Goal: Task Accomplishment & Management: Complete application form

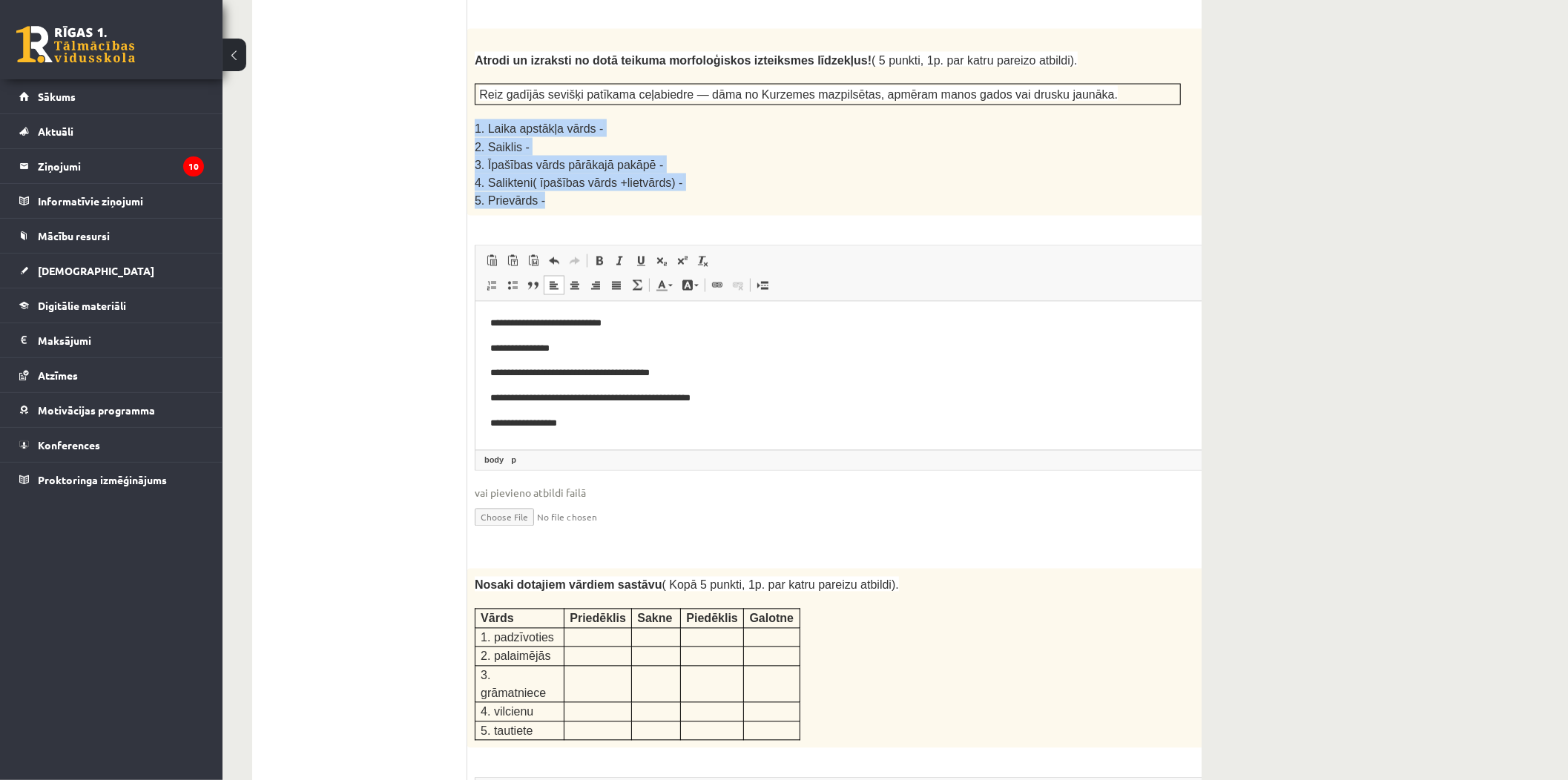
scroll to position [2195, 0]
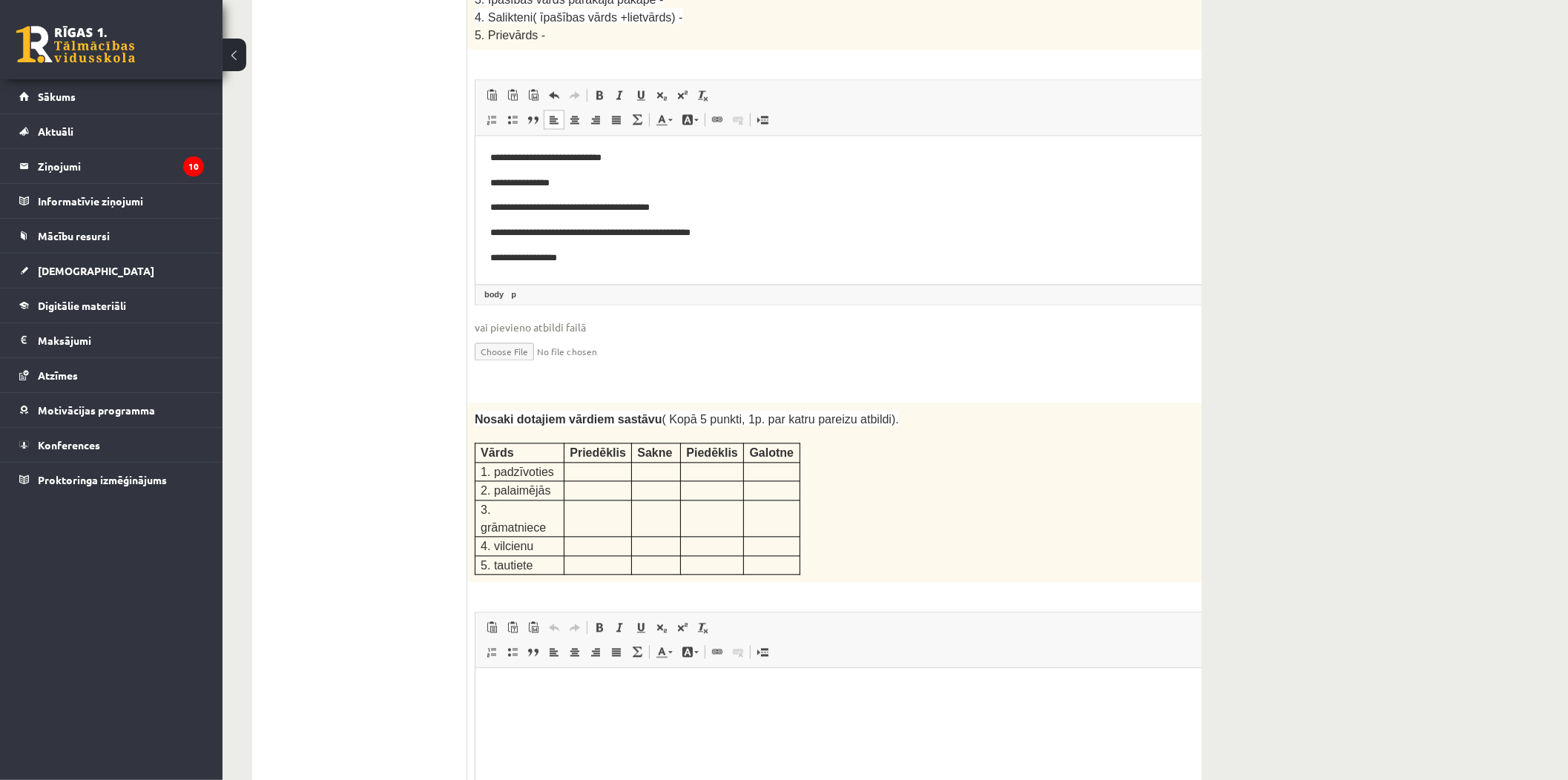
drag, startPoint x: 469, startPoint y: 382, endPoint x: 839, endPoint y: 480, distance: 382.8
click at [839, 480] on div "Nosaki dotajiem vārdiem sastāvu ( Kopā 5 punkti, 1p. par katru pareizu atbildi)…" at bounding box center [864, 492] width 795 height 179
copy div
click at [692, 712] on html at bounding box center [864, 689] width 779 height 45
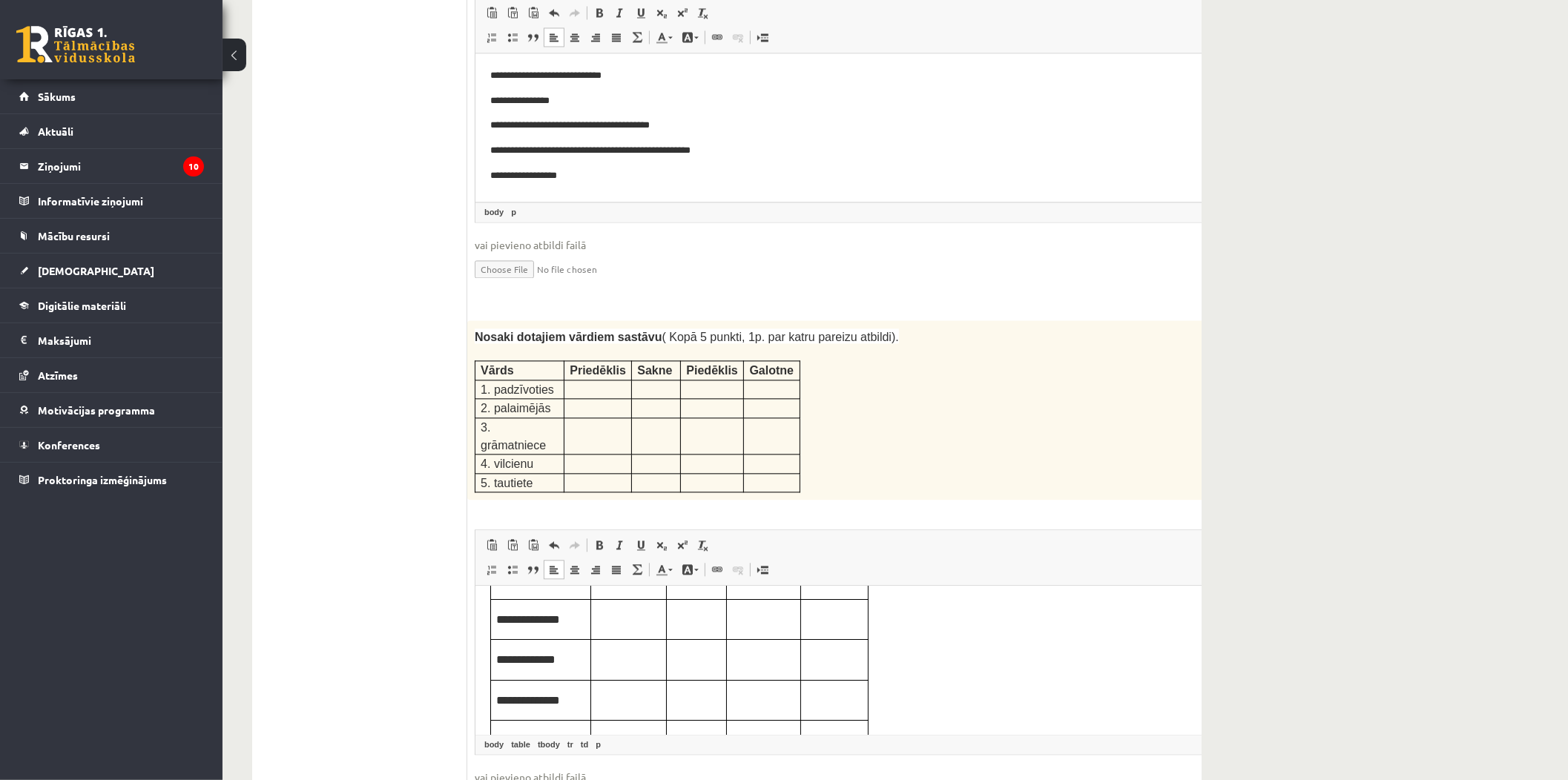
scroll to position [0, 0]
click at [837, 651] on p "Визуальный текстовый редактор, wiswyg-editor-user-answer-47433915241360" at bounding box center [834, 660] width 56 height 16
click at [743, 672] on td "Визуальный текстовый редактор, wiswyg-editor-user-answer-47433915241360" at bounding box center [763, 660] width 74 height 41
click at [703, 645] on td "Визуальный текстовый редактор, wiswyg-editor-user-answer-47433915241360" at bounding box center [696, 660] width 60 height 41
click at [635, 667] on p "Визуальный текстовый редактор, wiswyg-editor-user-answer-47433915241360" at bounding box center [627, 660] width 64 height 16
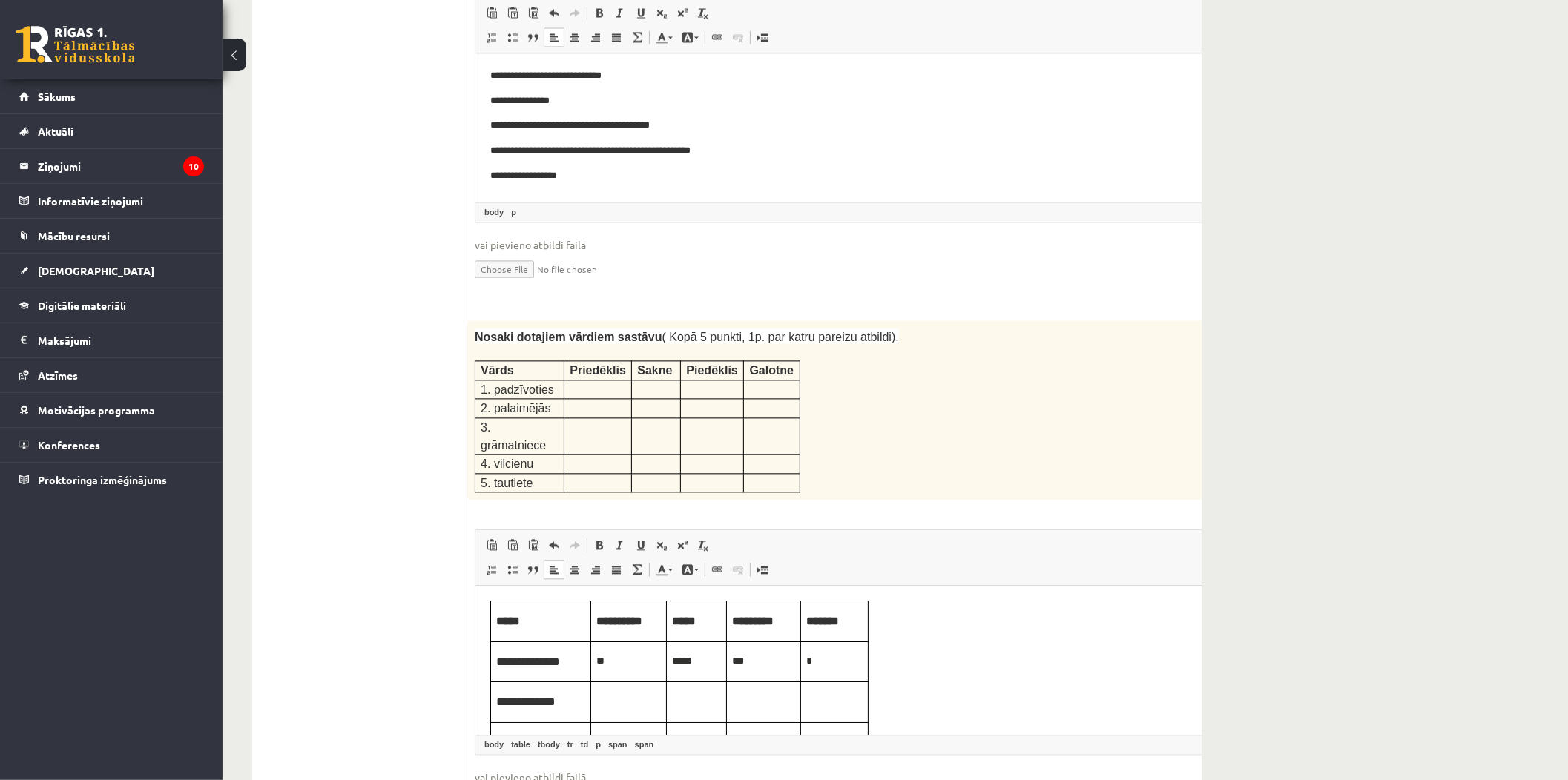
drag, startPoint x: 636, startPoint y: 692, endPoint x: 643, endPoint y: 685, distance: 9.9
click at [635, 691] on p "Визуальный текстовый редактор, wiswyg-editor-user-answer-47433915241360" at bounding box center [627, 699] width 64 height 16
click at [698, 667] on td "Визуальный текстовый редактор, wiswyg-editor-user-answer-47433915241360" at bounding box center [696, 659] width 60 height 41
click at [699, 703] on p "Визуальный текстовый редактор, wiswyg-editor-user-answer-47433915241360" at bounding box center [695, 698] width 49 height 16
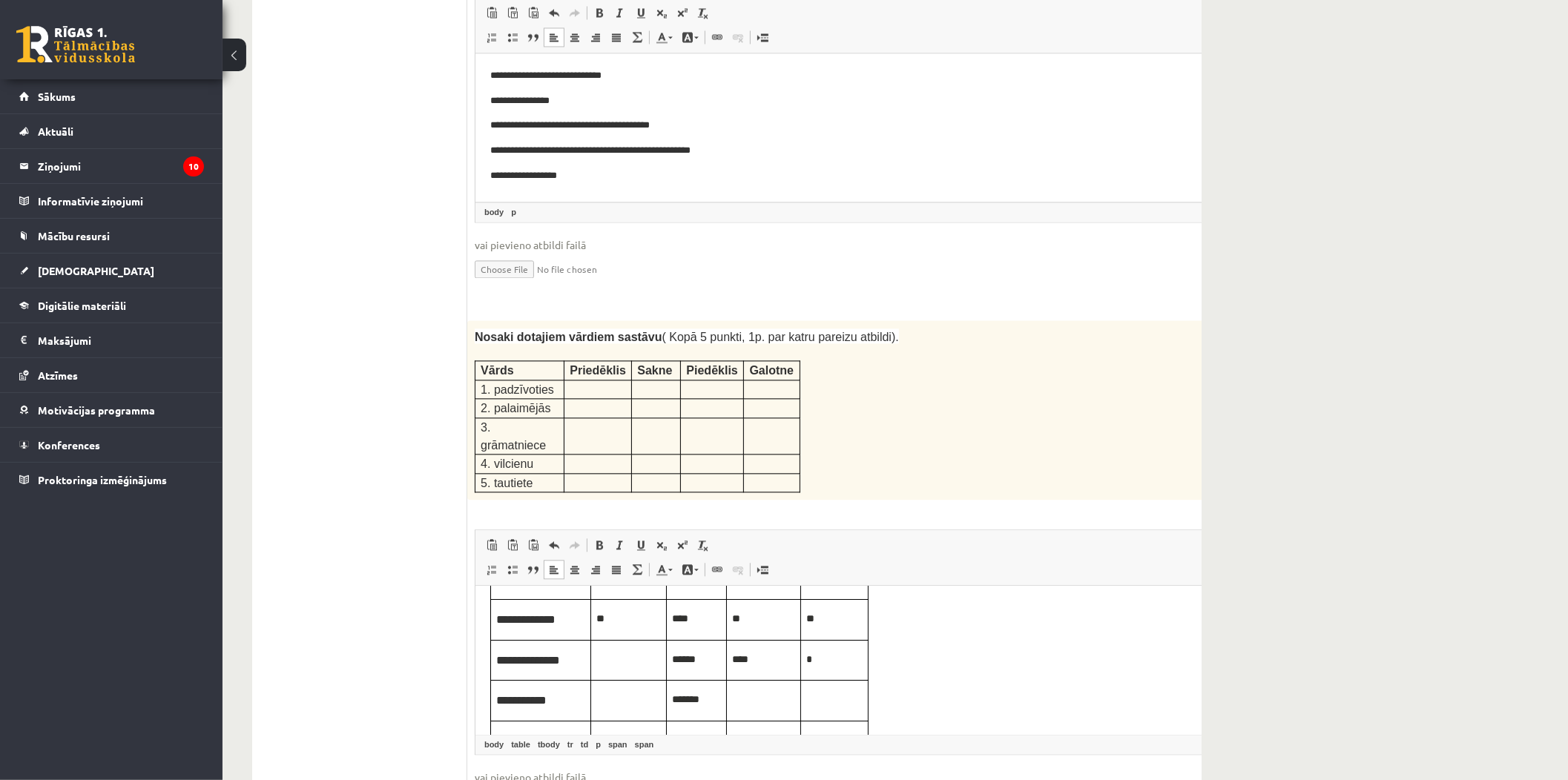
click at [835, 695] on p "Визуальный текстовый редактор, wiswyg-editor-user-answer-47433915241360" at bounding box center [834, 698] width 56 height 16
click at [707, 700] on p "Визуальный текстовый редактор, wiswyg-editor-user-answer-47433915241360" at bounding box center [695, 697] width 49 height 16
click at [760, 690] on p "Визуальный текстовый редактор, wiswyg-editor-user-answer-47433915241360" at bounding box center [763, 697] width 63 height 16
click at [824, 708] on td "Визуальный текстовый редактор, wiswyg-editor-user-answer-47433915241360" at bounding box center [834, 698] width 67 height 41
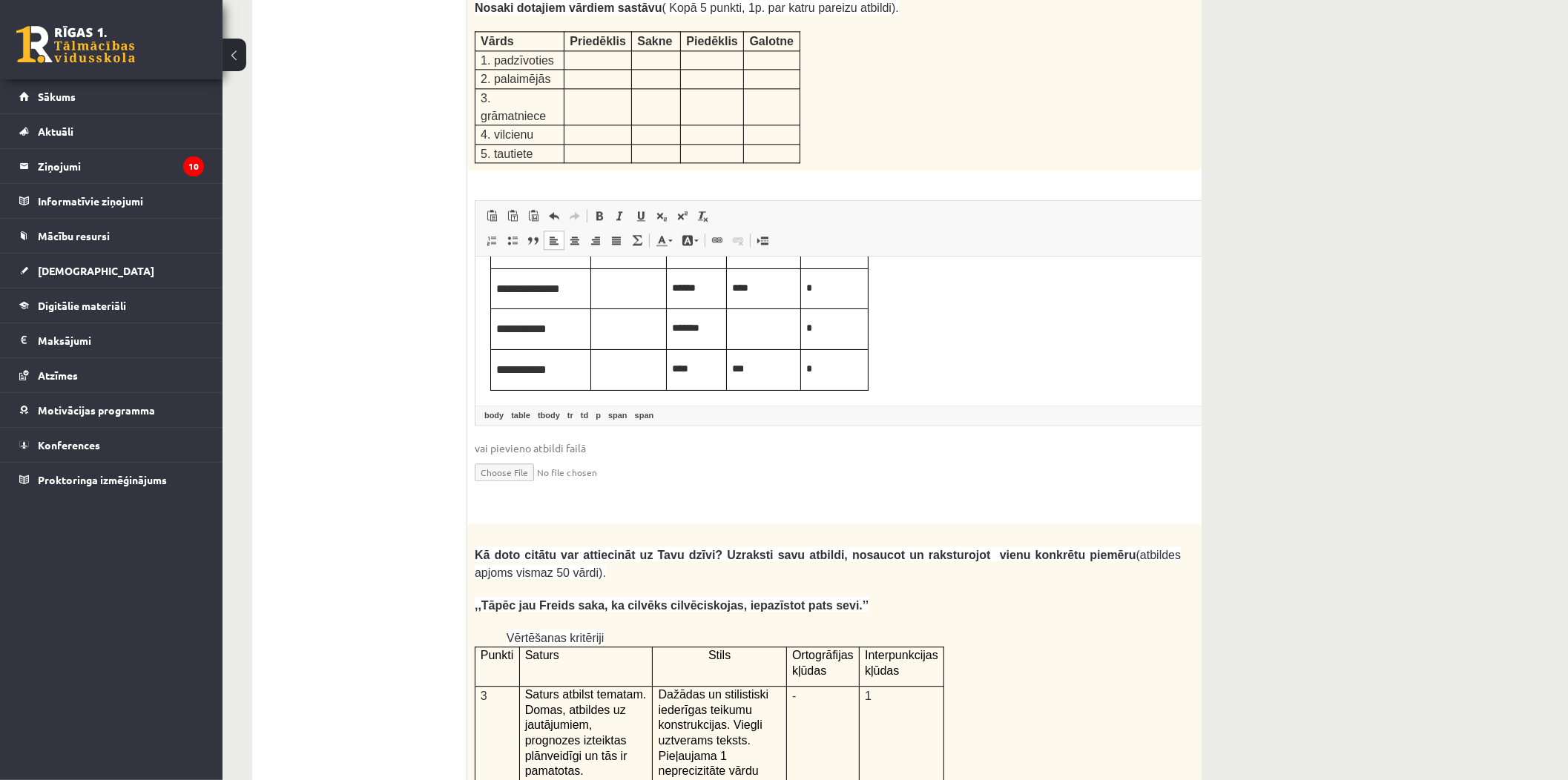
scroll to position [2524, 0]
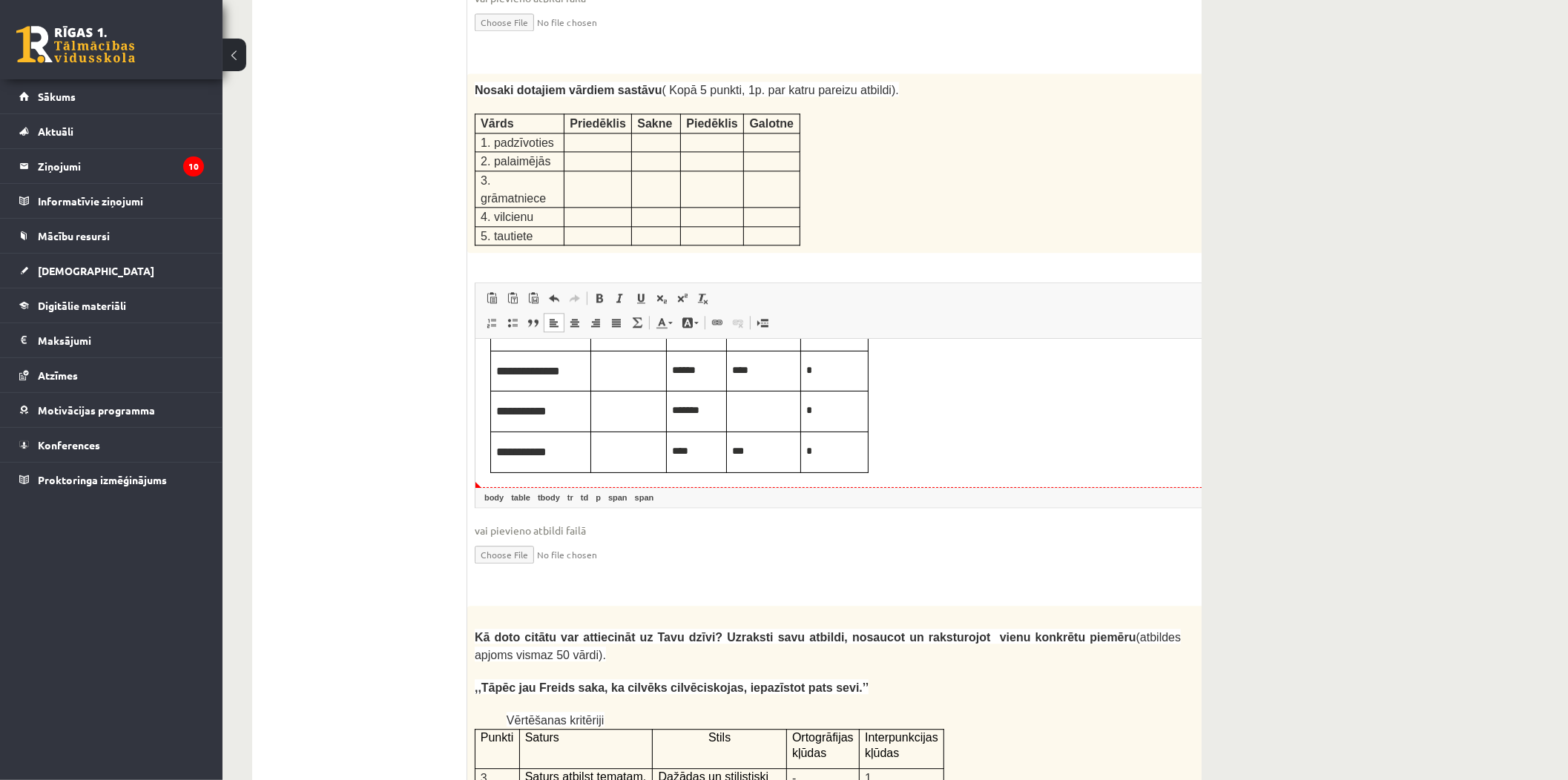
click at [924, 454] on body "**********" at bounding box center [864, 351] width 749 height 244
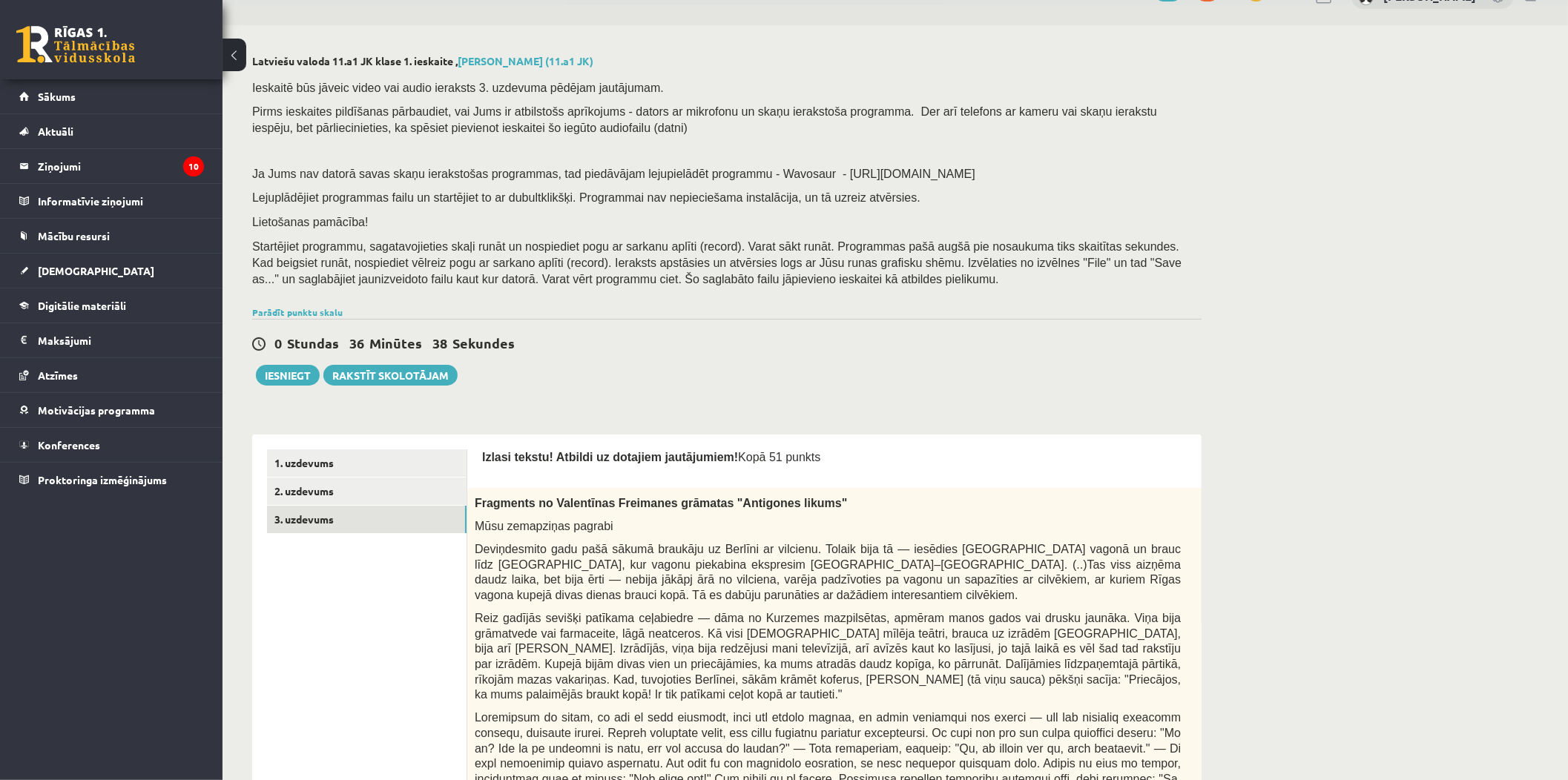
scroll to position [0, 0]
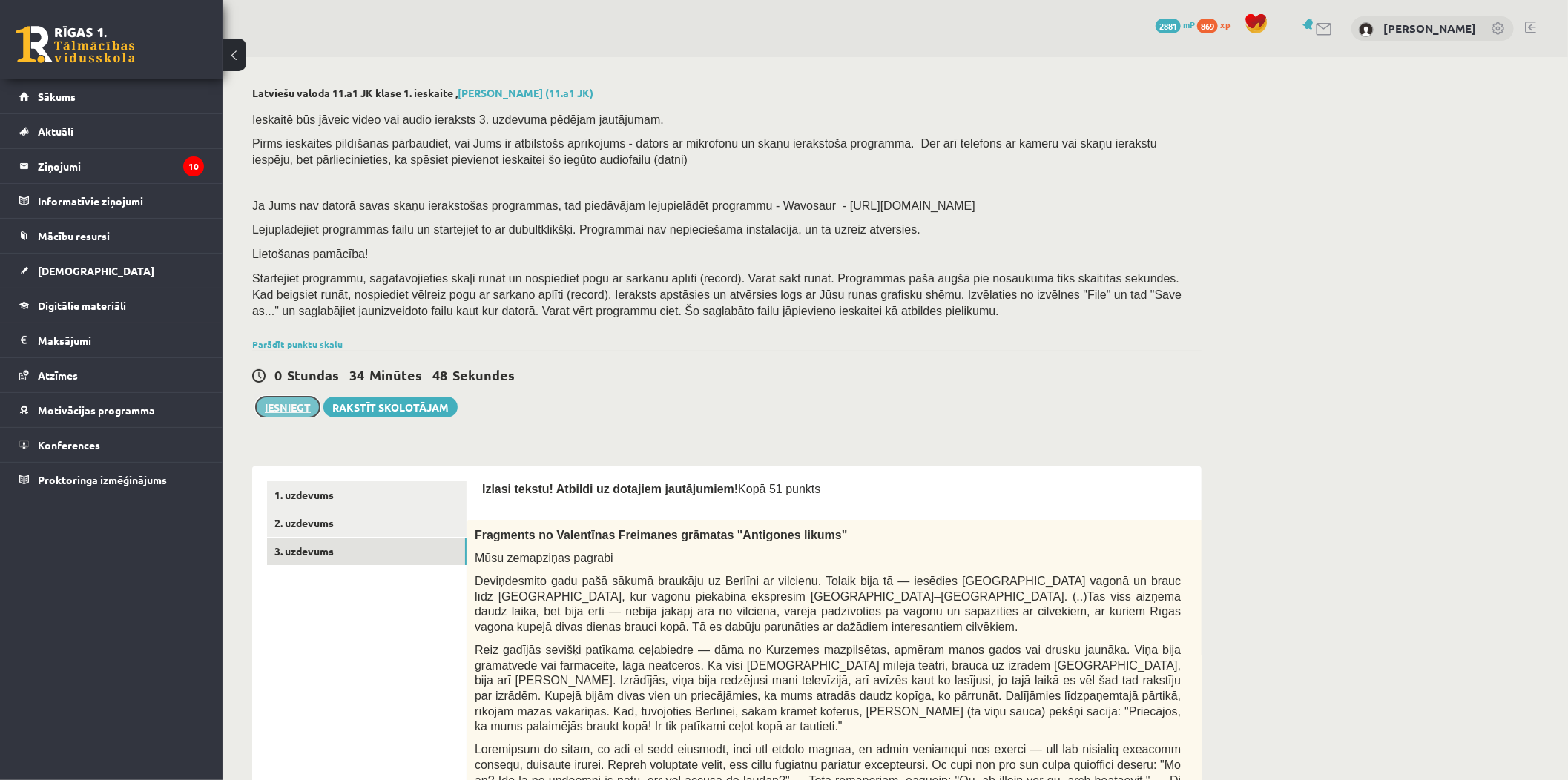
click at [305, 405] on button "Iesniegt" at bounding box center [287, 407] width 63 height 21
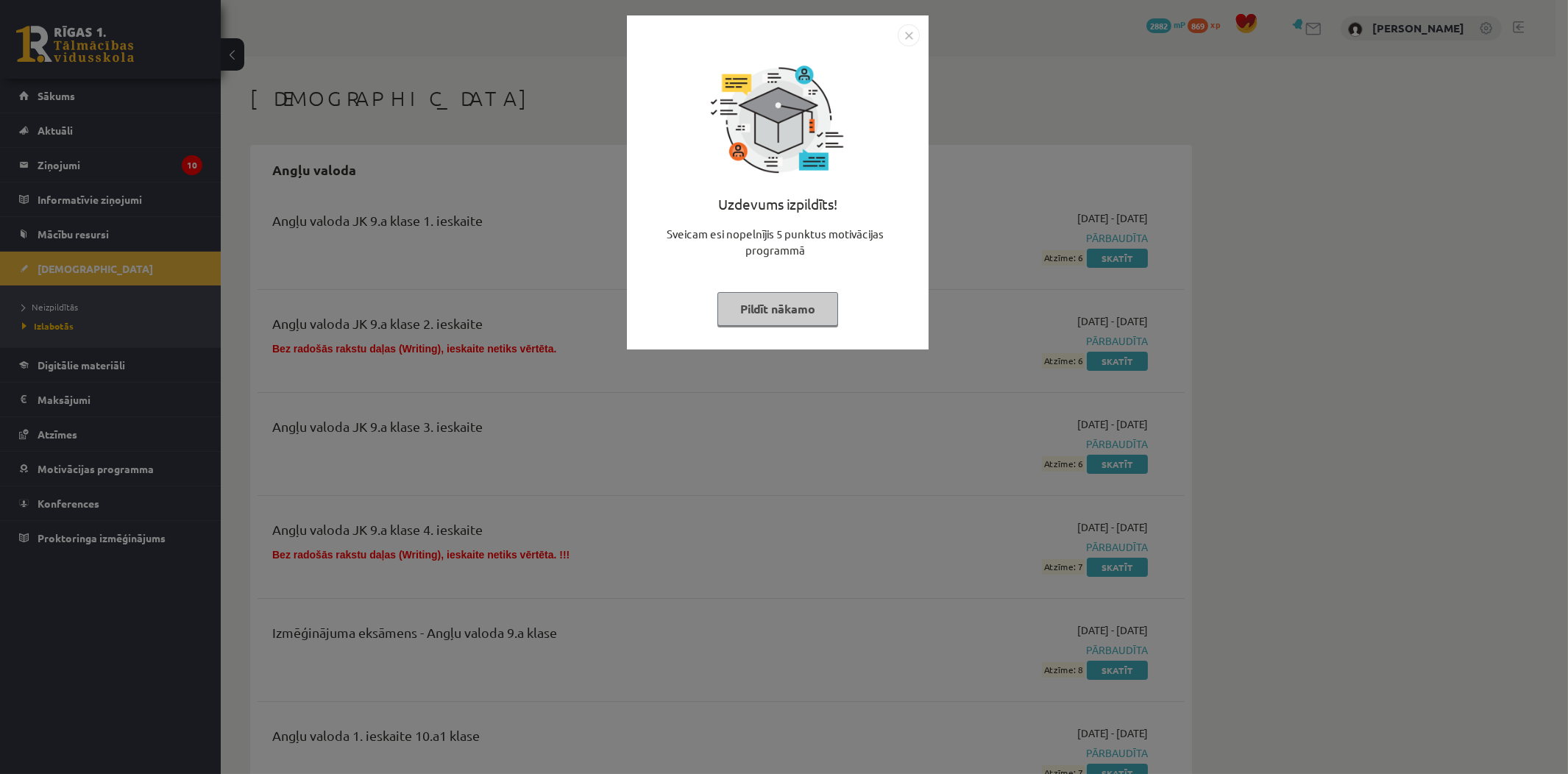
click at [481, 252] on div "Uzdevums izpildīts! Sveicam esi nopelnījis 5 punktus motivācijas programmā Pild…" at bounding box center [784, 387] width 1568 height 774
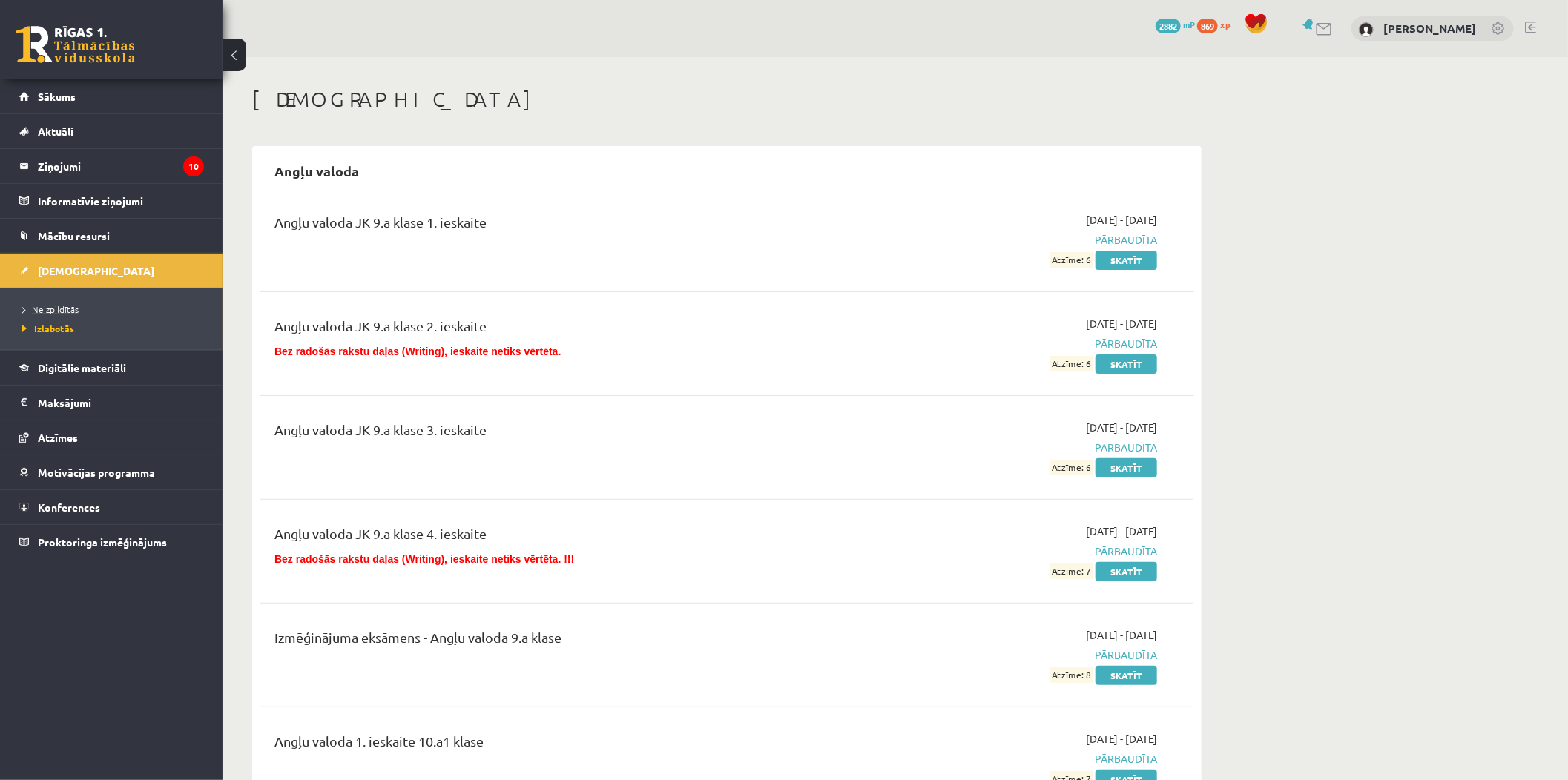
click at [76, 301] on li "Neizpildītās" at bounding box center [115, 309] width 186 height 19
click at [78, 305] on span "Neizpildītās" at bounding box center [54, 309] width 64 height 12
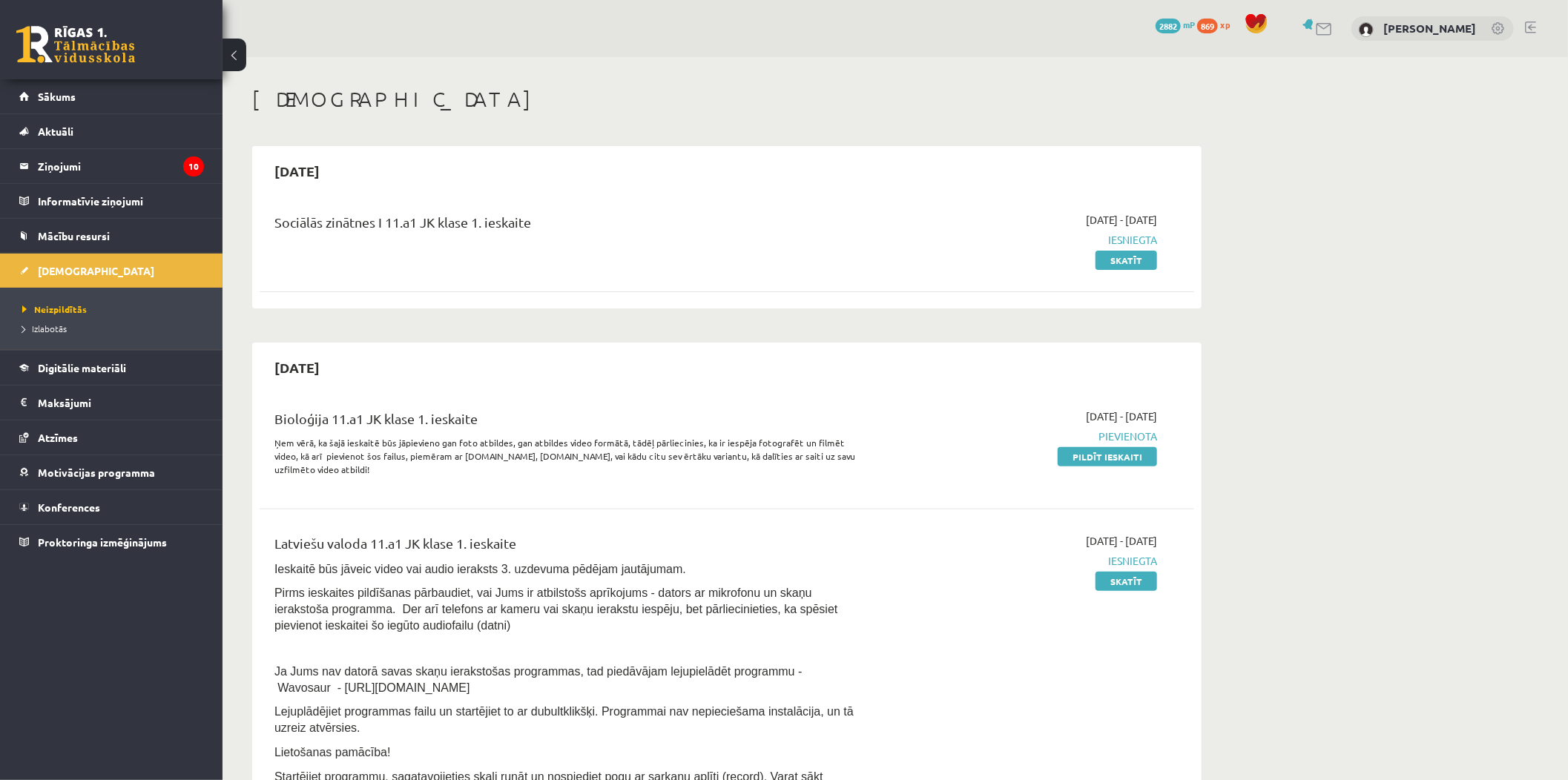
scroll to position [165, 0]
